Goal: Transaction & Acquisition: Obtain resource

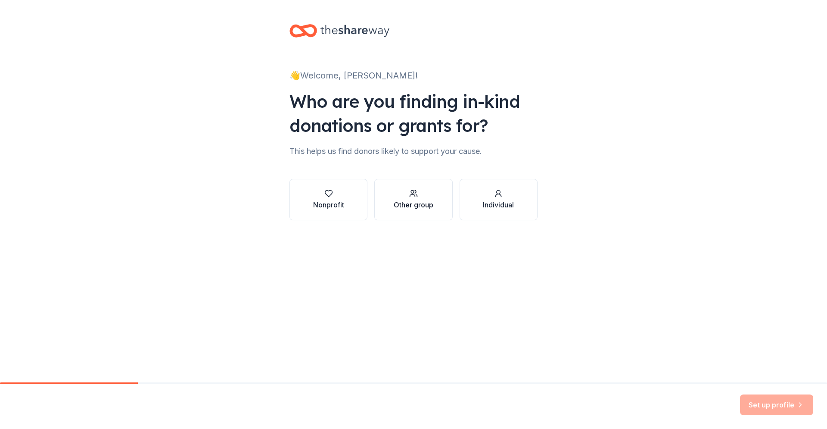
click at [428, 197] on div "button" at bounding box center [414, 193] width 40 height 9
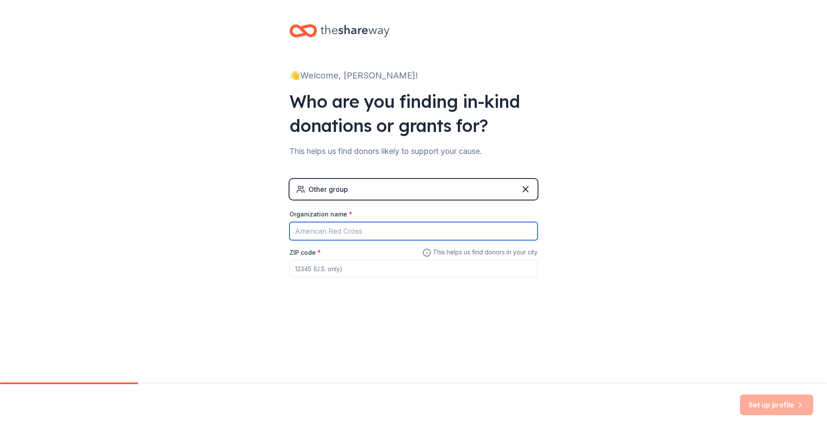
click at [387, 227] on input "Organization name *" at bounding box center [414, 231] width 248 height 18
type input "Elevations After-After School Enrichment Program"
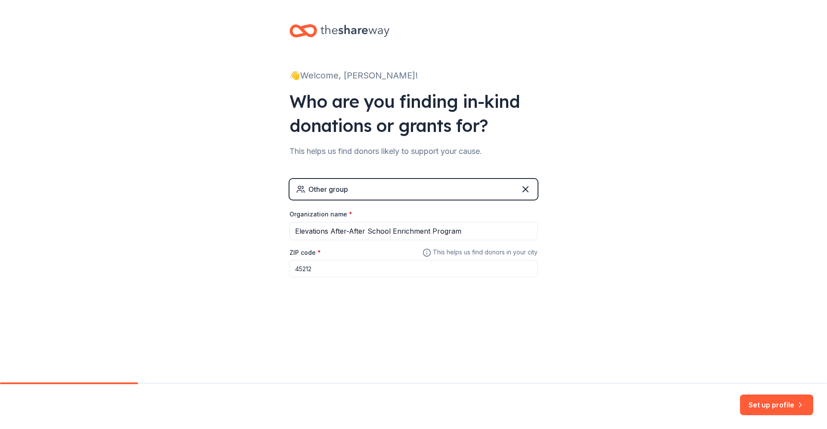
type input "45212"
click at [779, 406] on button "Set up profile" at bounding box center [776, 404] width 73 height 21
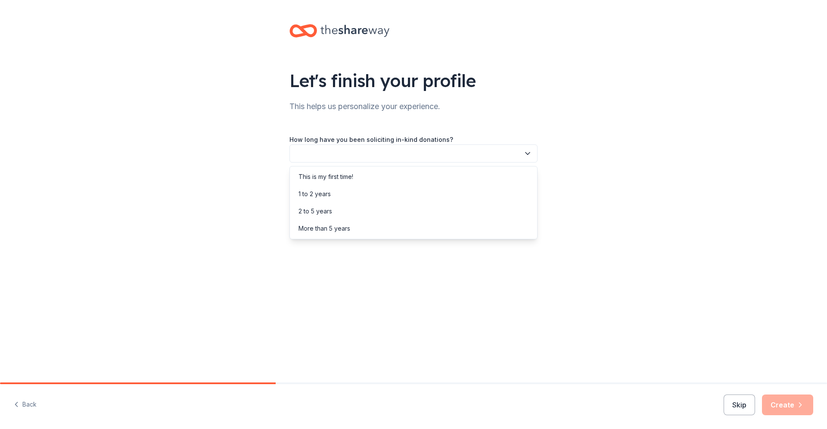
click at [463, 153] on button "button" at bounding box center [414, 153] width 248 height 18
click at [321, 229] on div "More than 5 years" at bounding box center [325, 228] width 52 height 10
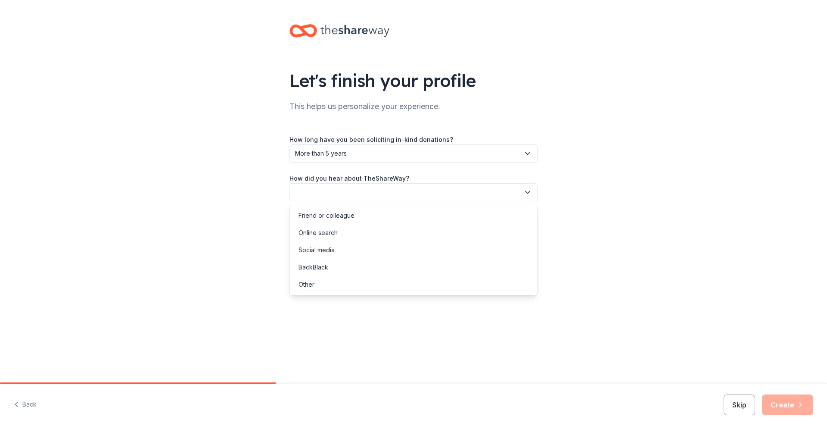
click at [331, 194] on button "button" at bounding box center [414, 192] width 248 height 18
click at [336, 252] on div "Social media" at bounding box center [414, 249] width 244 height 17
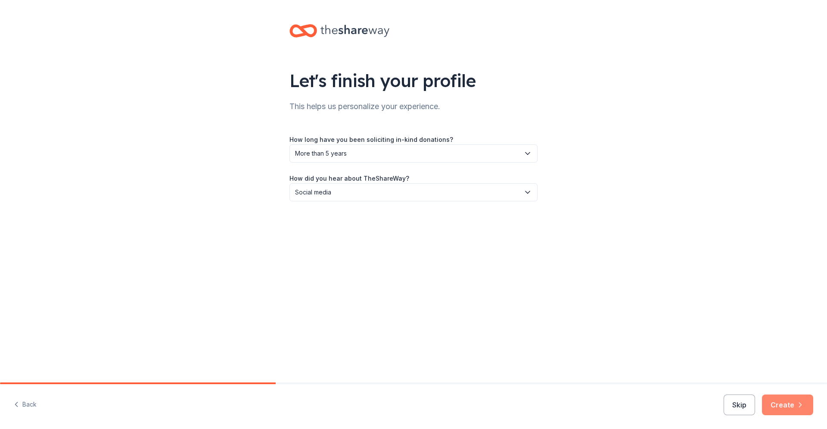
click at [785, 408] on button "Create" at bounding box center [787, 404] width 51 height 21
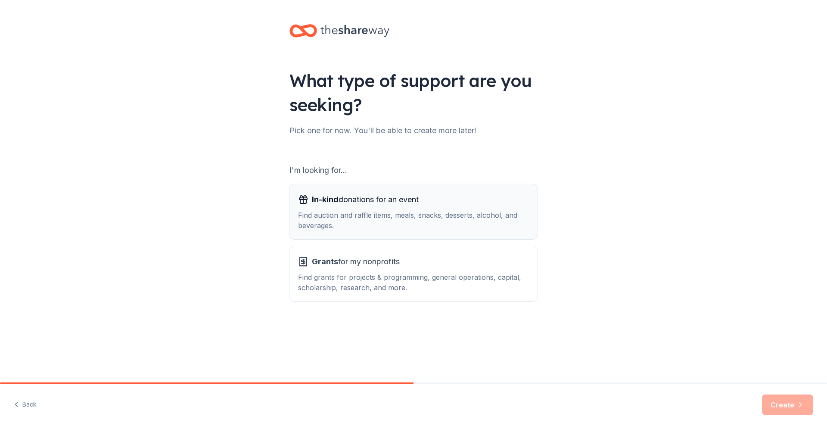
click at [376, 223] on div "Find auction and raffle items, meals, snacks, desserts, alcohol, and beverages." at bounding box center [413, 220] width 231 height 21
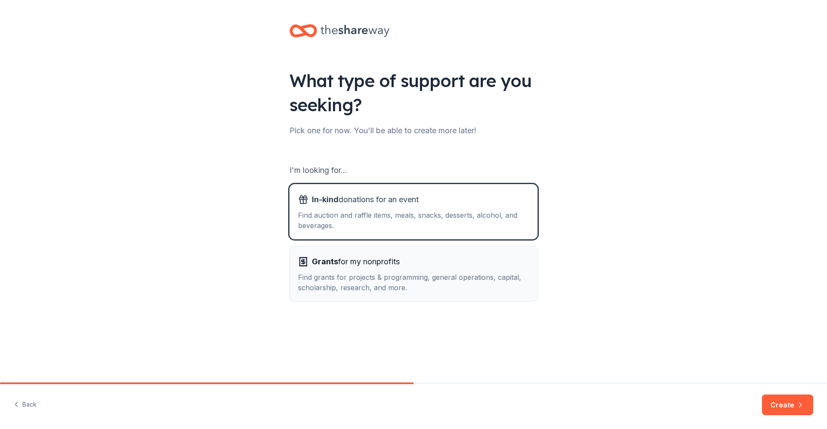
click at [371, 261] on span "Grants for my nonprofits" at bounding box center [356, 262] width 88 height 14
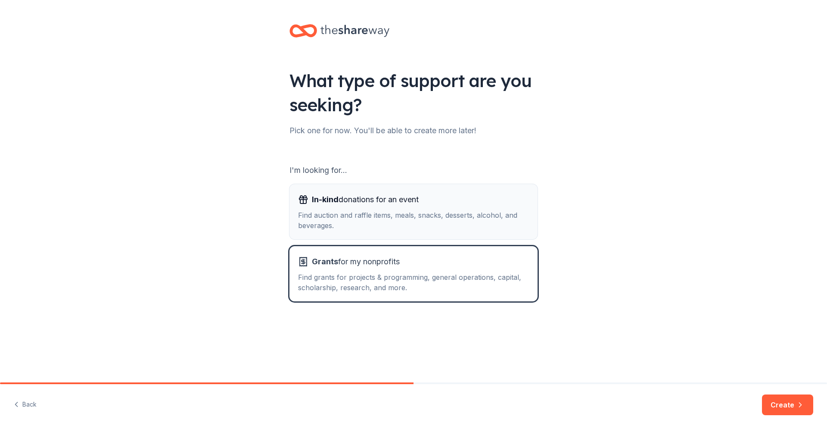
click at [396, 217] on div "Find auction and raffle items, meals, snacks, desserts, alcohol, and beverages." at bounding box center [413, 220] width 231 height 21
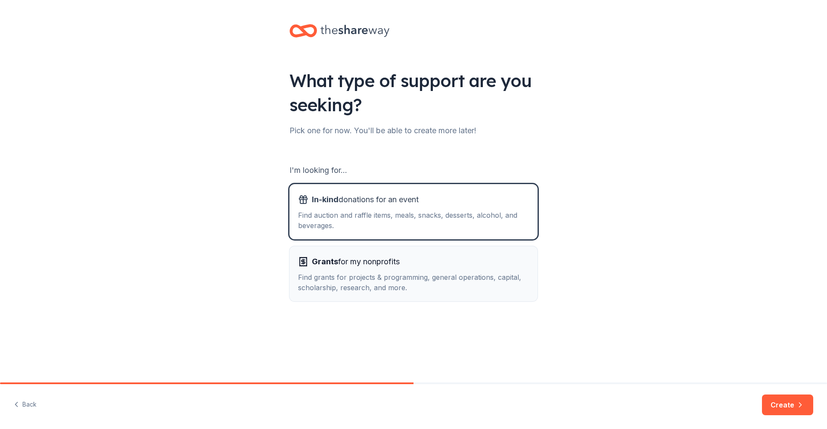
click at [387, 272] on div "Find grants for projects & programming, general operations, capital, scholarshi…" at bounding box center [413, 282] width 231 height 21
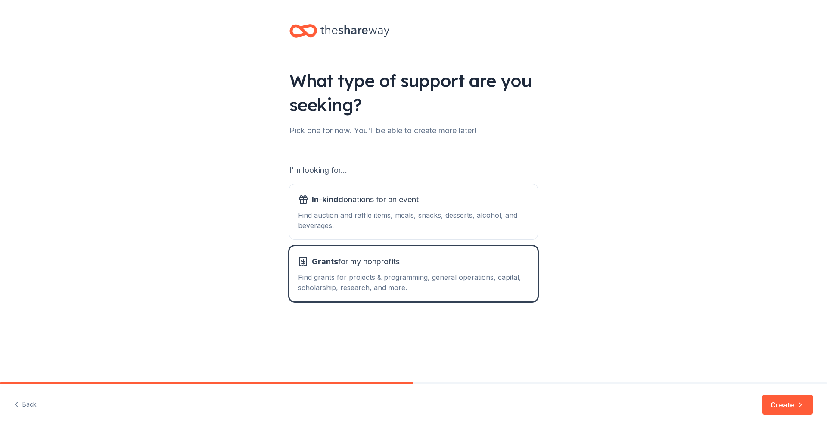
click at [782, 404] on button "Create" at bounding box center [787, 404] width 51 height 21
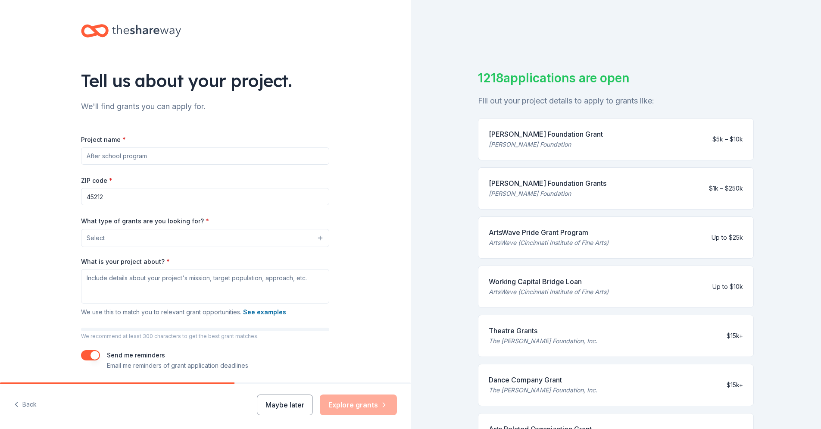
click at [181, 158] on input "Project name *" at bounding box center [205, 155] width 248 height 17
type input "After School Program"
click at [164, 239] on button "Select" at bounding box center [205, 238] width 248 height 18
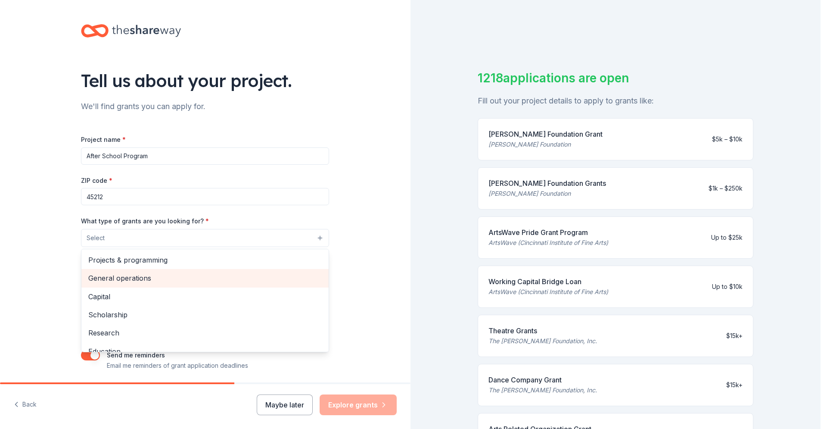
click at [139, 282] on span "General operations" at bounding box center [205, 277] width 234 height 11
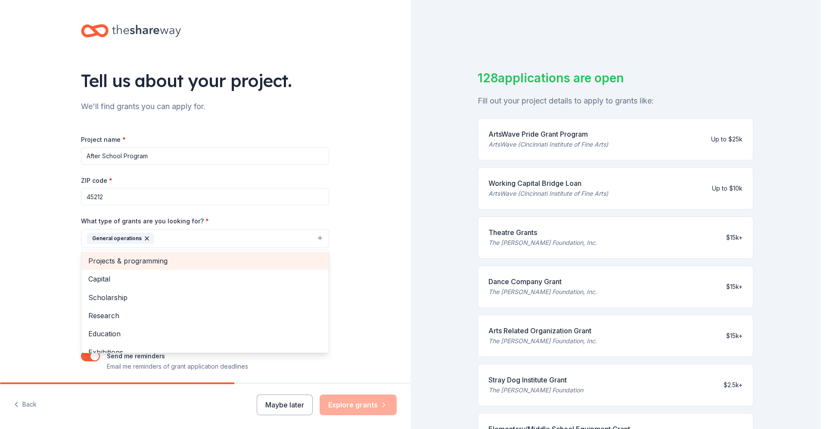
click at [235, 267] on div "Projects & programming" at bounding box center [204, 261] width 247 height 18
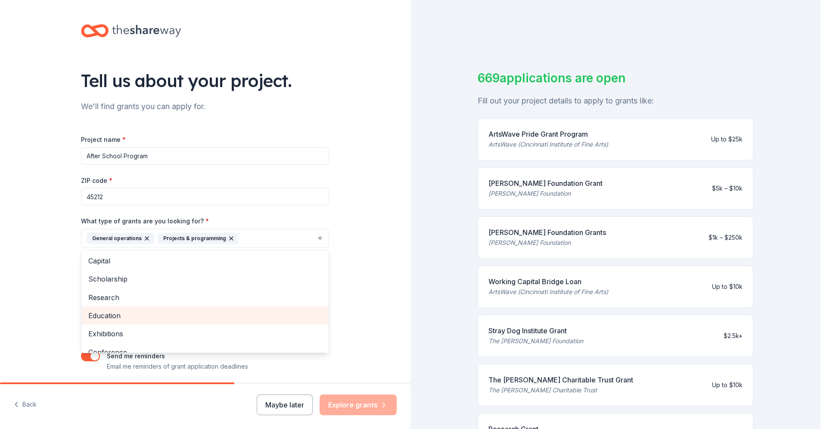
click at [220, 310] on span "Education" at bounding box center [205, 315] width 234 height 11
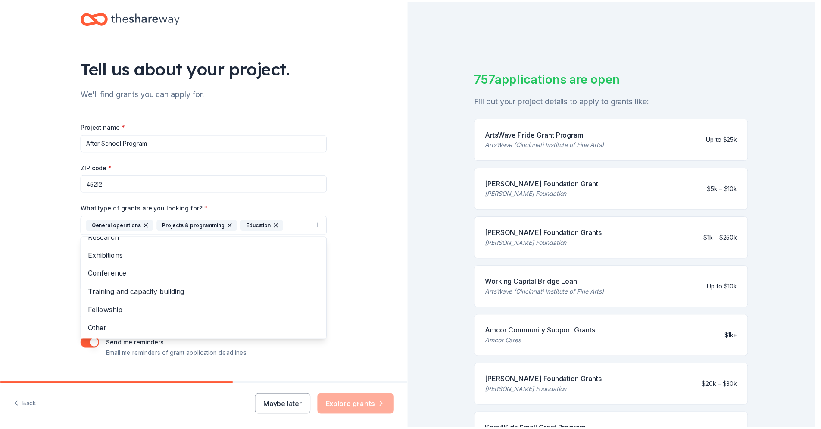
scroll to position [15, 0]
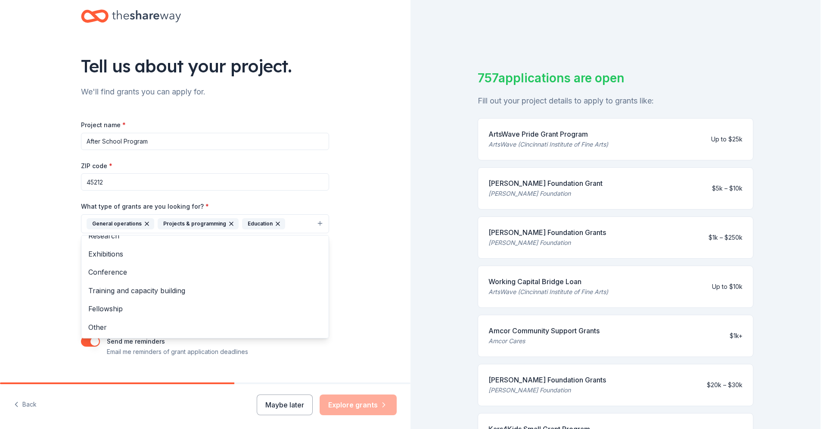
click at [341, 278] on div "Tell us about your project. We'll find grants you can apply for. Project name *…" at bounding box center [205, 191] width 411 height 413
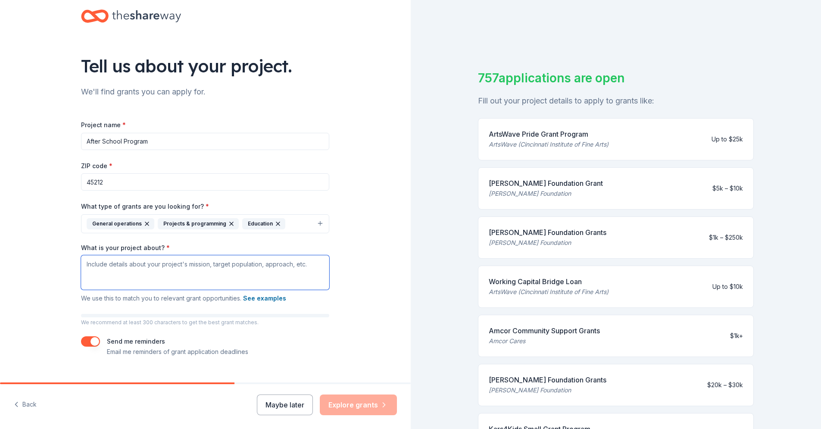
click at [151, 269] on textarea "What is your project about? *" at bounding box center [205, 272] width 248 height 34
type textarea "F"
type textarea "c"
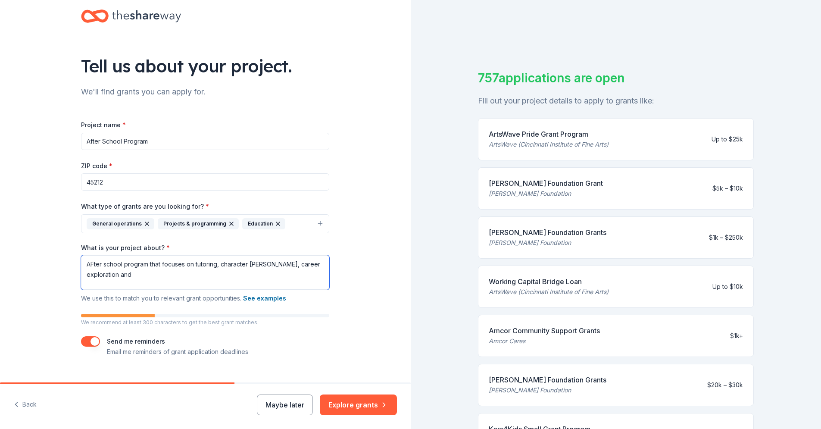
click at [255, 263] on textarea "AFter school program that focuses on tutoring, character [PERSON_NAME], career …" at bounding box center [205, 272] width 248 height 34
click at [150, 274] on textarea "AFter school program that focuses on tutoring, character building, career explo…" at bounding box center [205, 272] width 248 height 34
click at [91, 264] on textarea "AFter school program that focuses on tutoring, character building, career explo…" at bounding box center [205, 272] width 248 height 34
click at [140, 278] on textarea "After school program that focuses on tutoring, character building, career explo…" at bounding box center [205, 272] width 248 height 34
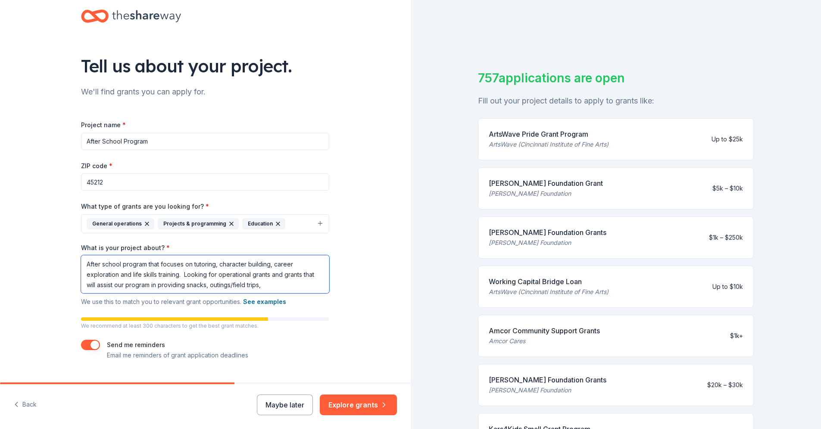
click at [204, 284] on textarea "After school program that focuses on tutoring, character building, career explo…" at bounding box center [205, 274] width 248 height 38
click at [284, 285] on textarea "After school program that focuses on tutoring, character building, career explo…" at bounding box center [205, 274] width 248 height 38
click at [285, 285] on textarea "After school program that focuses on tutoring, character building, career explo…" at bounding box center [205, 274] width 248 height 38
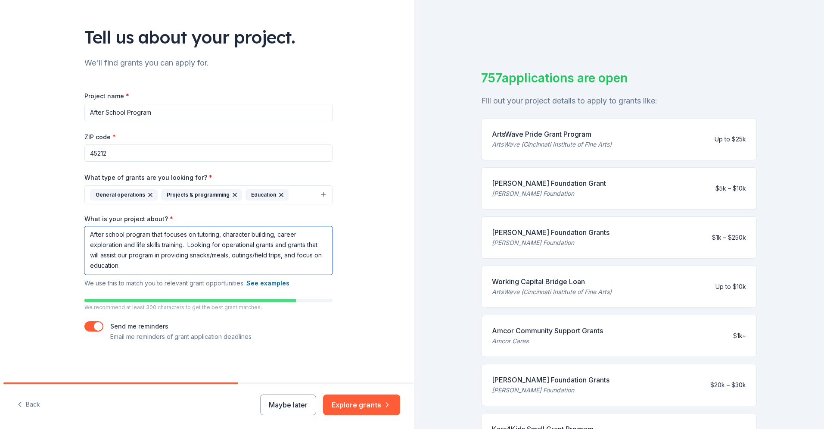
scroll to position [44, 0]
type textarea "After school program that focuses on tutoring, character building, career explo…"
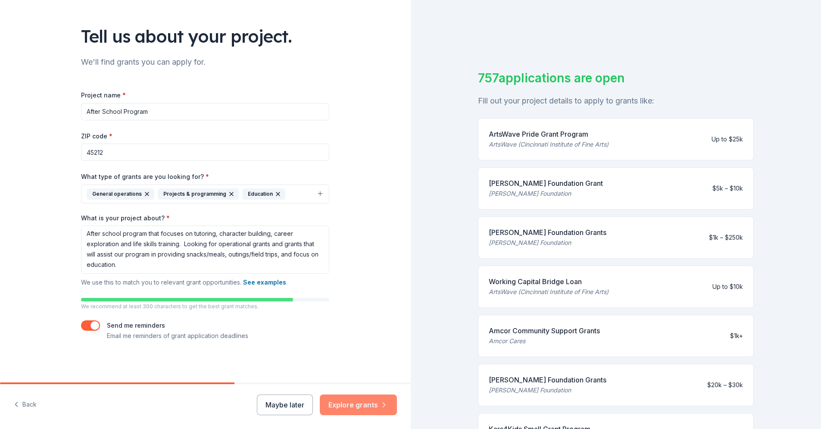
click at [378, 405] on button "Explore grants" at bounding box center [358, 404] width 77 height 21
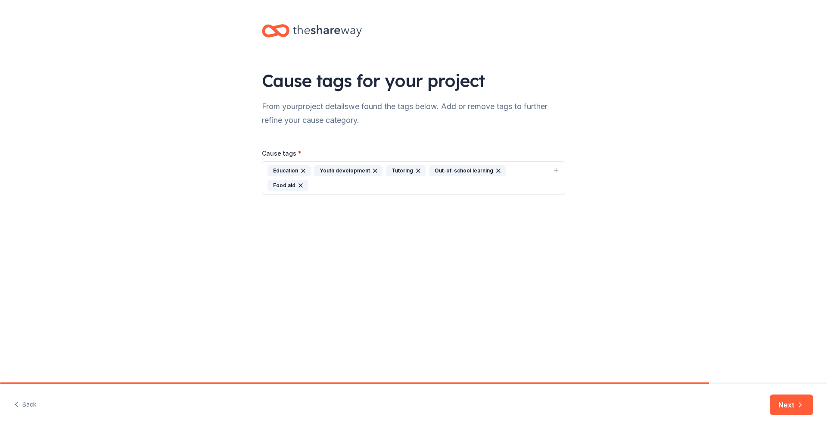
click at [558, 168] on icon "button" at bounding box center [556, 170] width 7 height 7
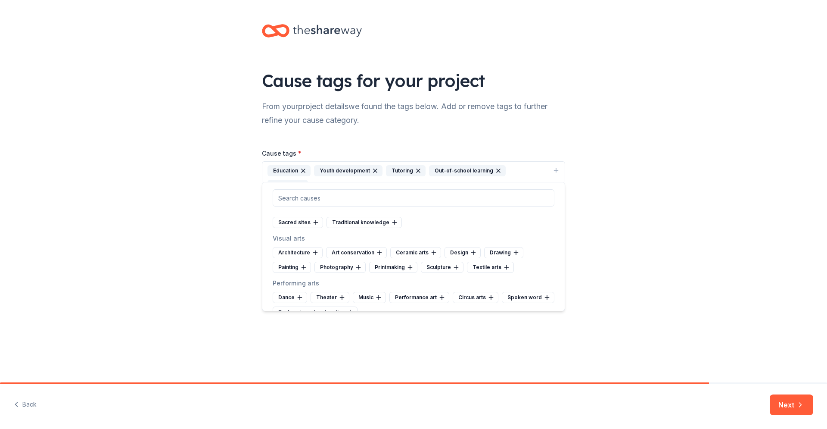
scroll to position [78, 0]
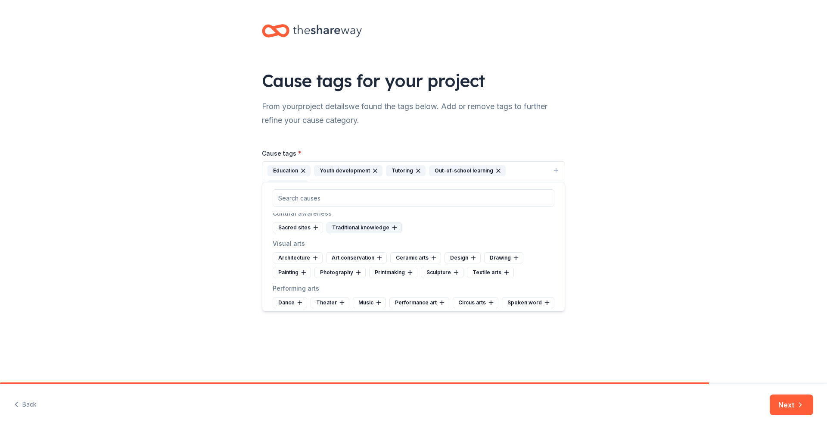
click at [377, 228] on div "Traditional knowledge" at bounding box center [364, 227] width 75 height 11
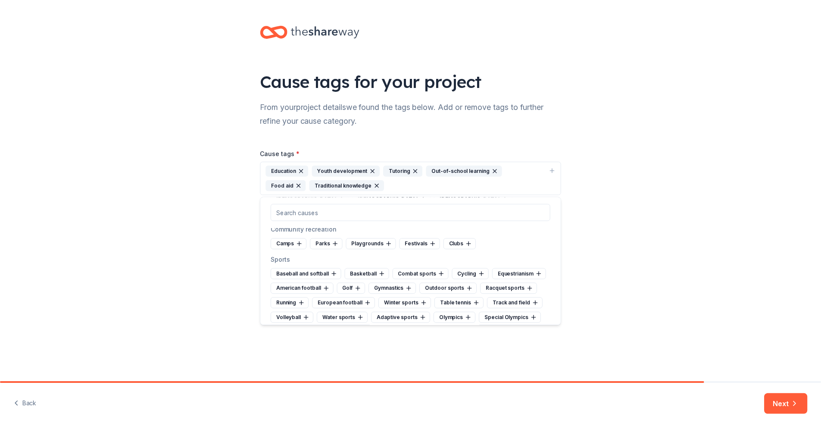
scroll to position [3145, 0]
click at [788, 405] on button "Next" at bounding box center [792, 404] width 44 height 21
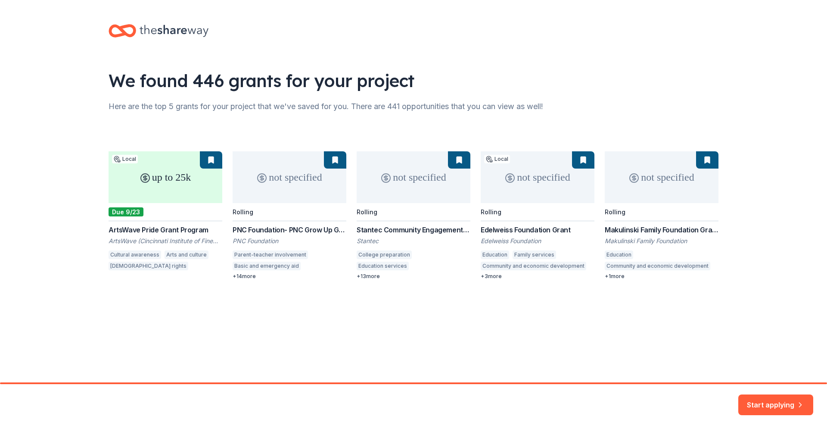
click at [185, 181] on div "up to 25k Local Due 9/23 ArtsWave Pride Grant Program ArtsWave (Cincinnati Inst…" at bounding box center [414, 215] width 610 height 128
click at [156, 201] on div "up to 25k Local Due 9/23 ArtsWave Pride Grant Program ArtsWave (Cincinnati Inst…" at bounding box center [414, 215] width 610 height 128
click at [212, 159] on div "up to 25k Local Due 9/23 ArtsWave Pride Grant Program ArtsWave (Cincinnati Inst…" at bounding box center [414, 215] width 610 height 128
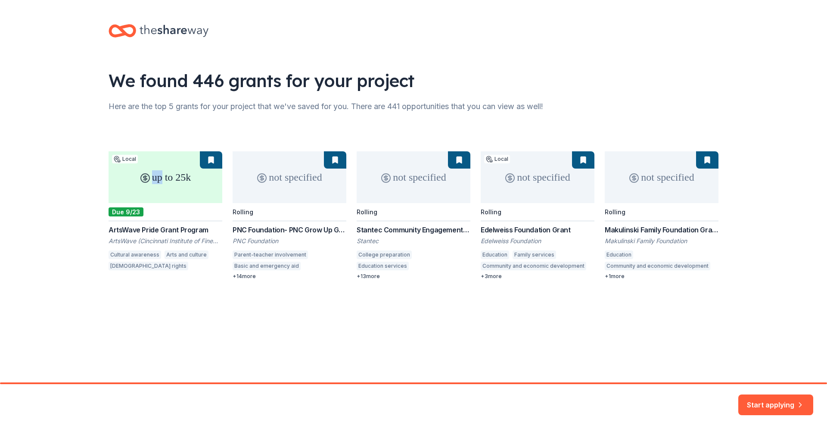
click at [211, 160] on div "up to 25k Local Due 9/23 ArtsWave Pride Grant Program ArtsWave (Cincinnati Inst…" at bounding box center [414, 215] width 610 height 128
click at [336, 161] on div "up to 25k Local Due 9/23 ArtsWave Pride Grant Program ArtsWave (Cincinnati Inst…" at bounding box center [414, 215] width 610 height 128
click at [135, 231] on div "up to 25k Local Due 9/23 ArtsWave Pride Grant Program ArtsWave (Cincinnati Inst…" at bounding box center [414, 215] width 610 height 128
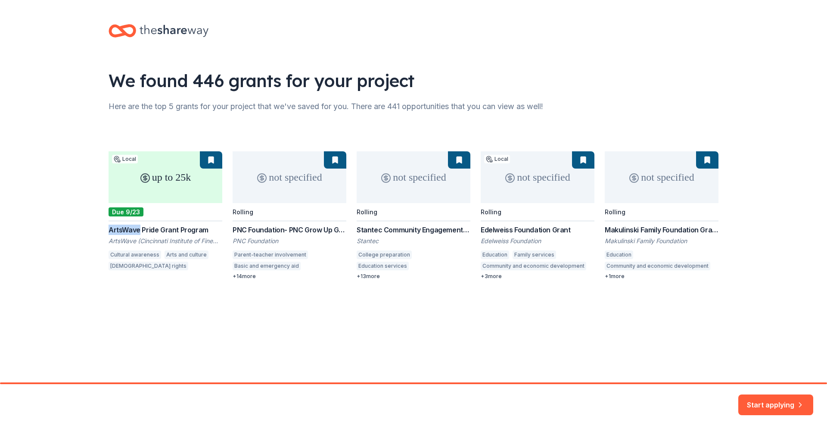
click at [135, 231] on div "up to 25k Local Due 9/23 ArtsWave Pride Grant Program ArtsWave (Cincinnati Inst…" at bounding box center [414, 215] width 610 height 128
click at [136, 254] on div "up to 25k Local Due 9/23 ArtsWave Pride Grant Program ArtsWave (Cincinnati Inst…" at bounding box center [414, 215] width 610 height 128
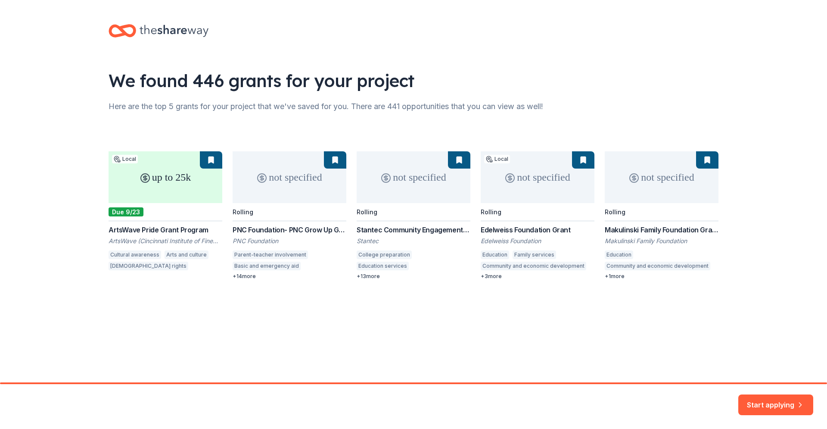
click at [176, 194] on div "up to 25k Local Due 9/23 ArtsWave Pride Grant Program ArtsWave (Cincinnati Inst…" at bounding box center [414, 215] width 610 height 128
click at [249, 193] on div "up to 25k Local Due 9/23 ArtsWave Pride Grant Program ArtsWave (Cincinnati Inst…" at bounding box center [414, 215] width 610 height 128
click at [202, 195] on div "up to 25k Local Due 9/23 ArtsWave Pride Grant Program ArtsWave (Cincinnati Inst…" at bounding box center [414, 215] width 610 height 128
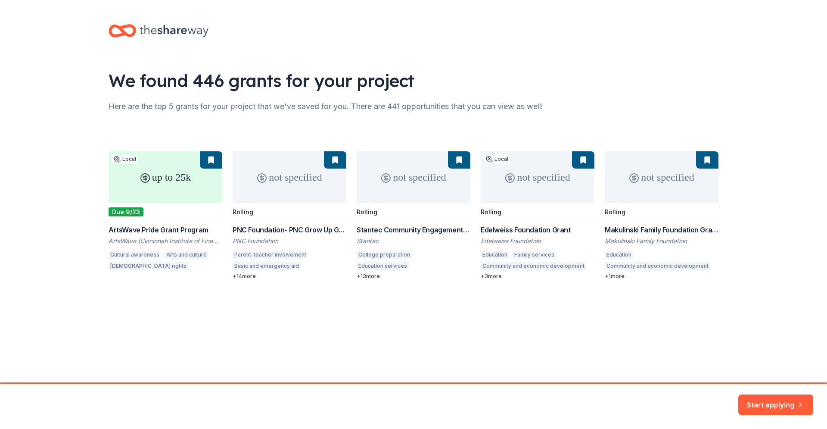
click at [202, 195] on div "up to 25k Local Due 9/23 ArtsWave Pride Grant Program ArtsWave (Cincinnati Inst…" at bounding box center [414, 215] width 610 height 128
click at [766, 398] on button "Start applying" at bounding box center [775, 399] width 75 height 21
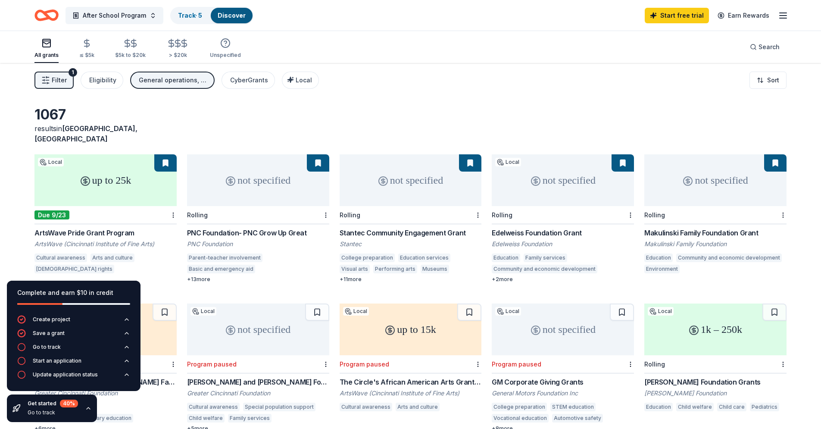
click at [727, 328] on div "1k – 250k" at bounding box center [715, 329] width 142 height 52
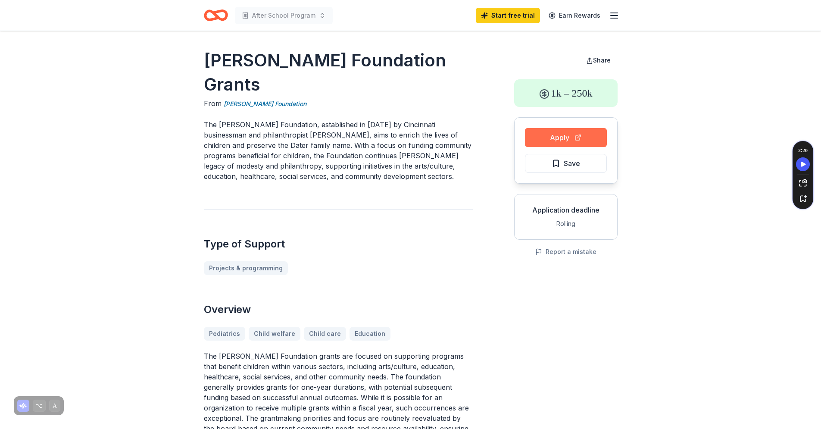
click at [536, 139] on button "Apply" at bounding box center [566, 137] width 82 height 19
